Goal: Task Accomplishment & Management: Manage account settings

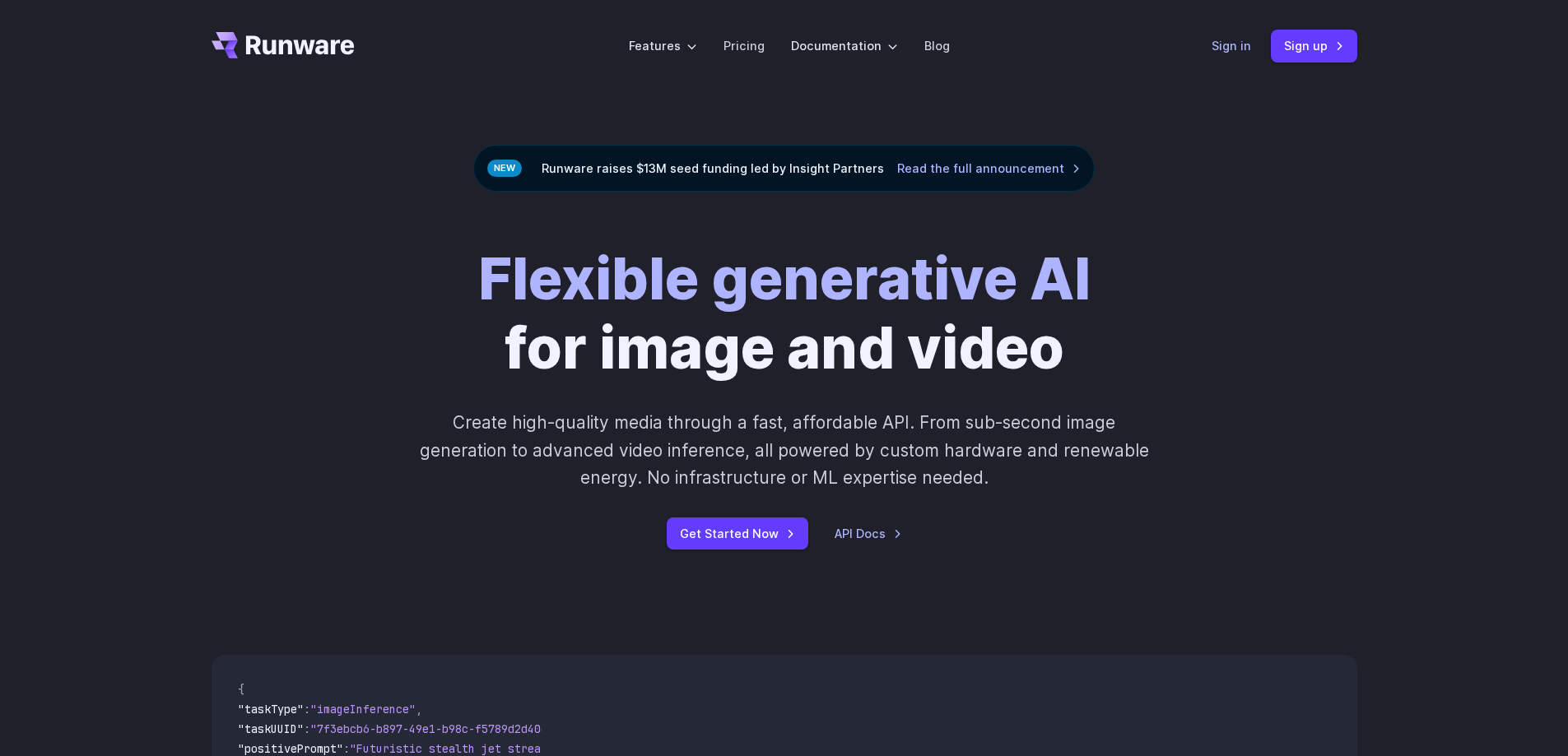
click at [1235, 43] on link "Sign in" at bounding box center [1231, 46] width 39 height 19
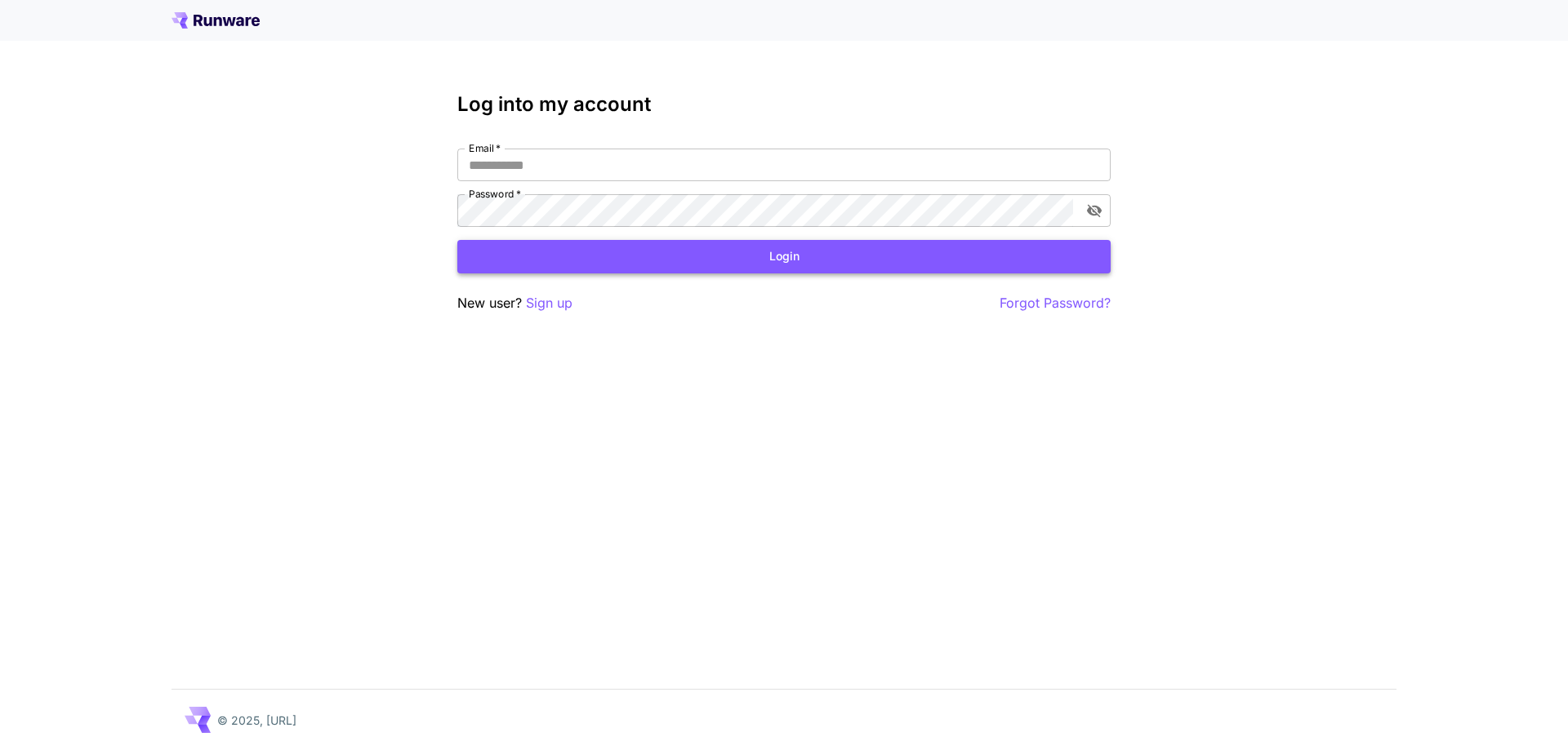
type input "**********"
click at [679, 263] on button "Login" at bounding box center [783, 257] width 653 height 34
